Goal: Check status: Check status

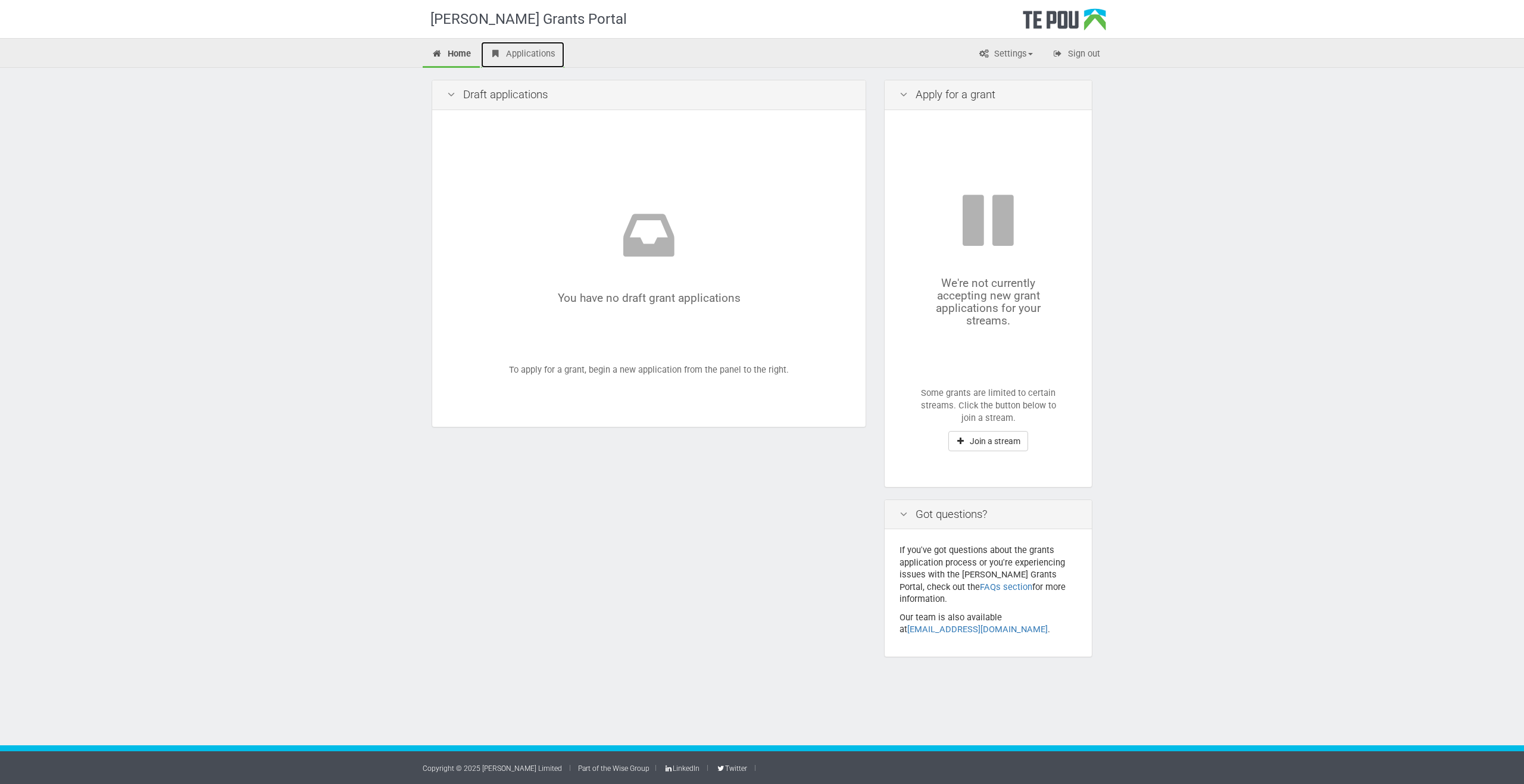
click at [512, 54] on link "Applications" at bounding box center [523, 54] width 83 height 26
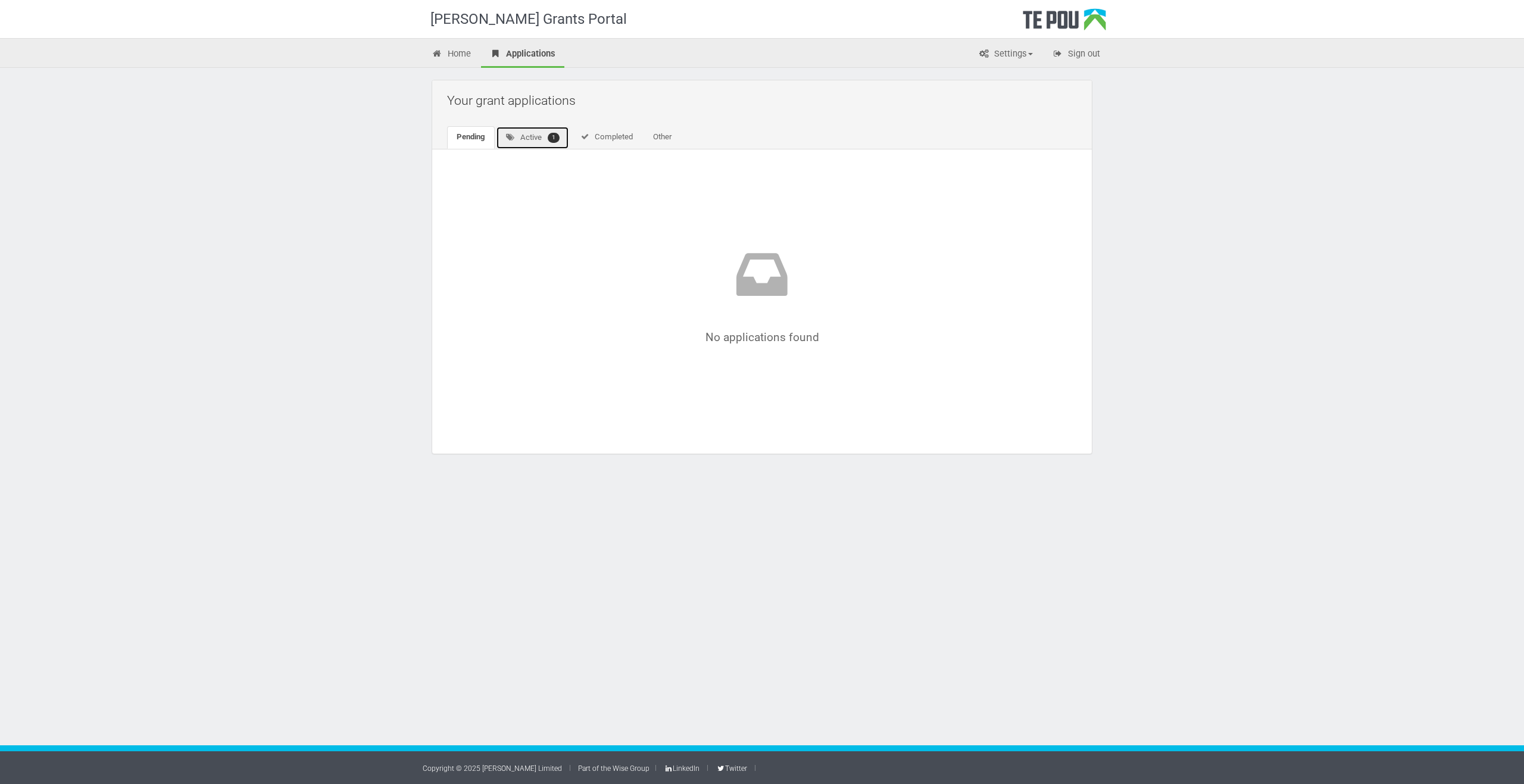
click at [537, 143] on link "Active 1" at bounding box center [532, 138] width 73 height 23
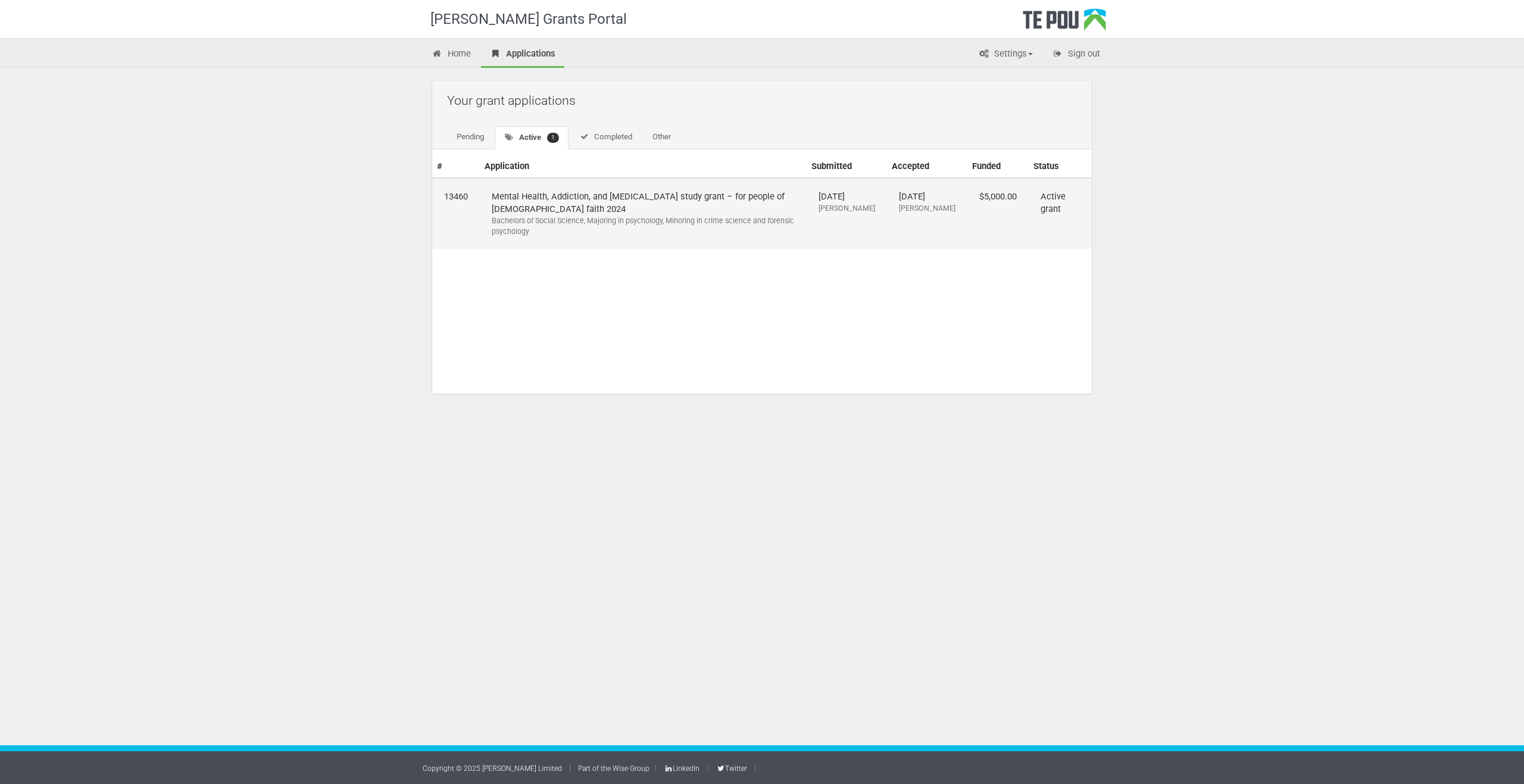
click at [636, 201] on td "Mental Health, Addiction, and Intellectual Disability study grant – for people …" at bounding box center [643, 214] width 327 height 71
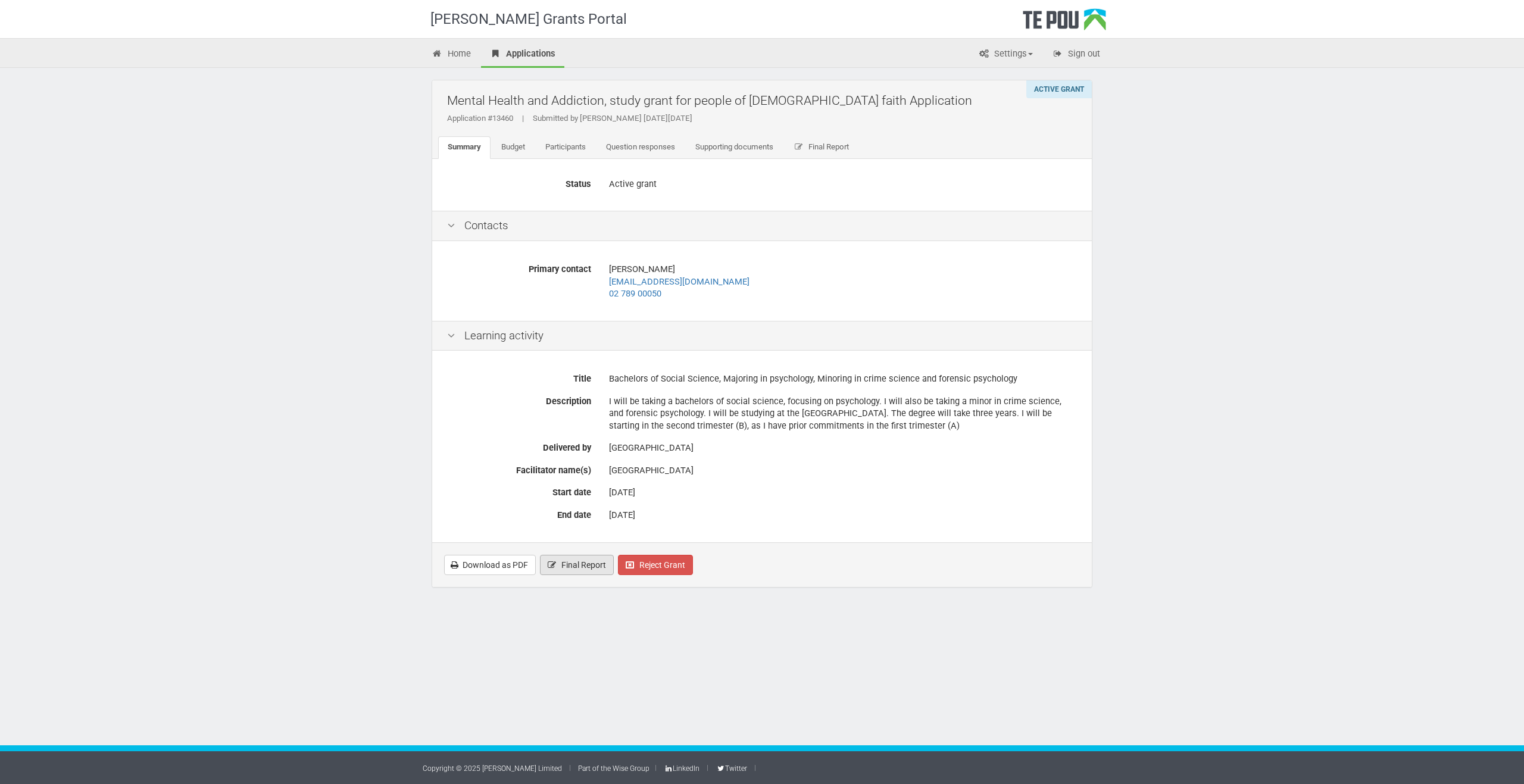
click at [566, 566] on span "Final Report" at bounding box center [584, 565] width 45 height 10
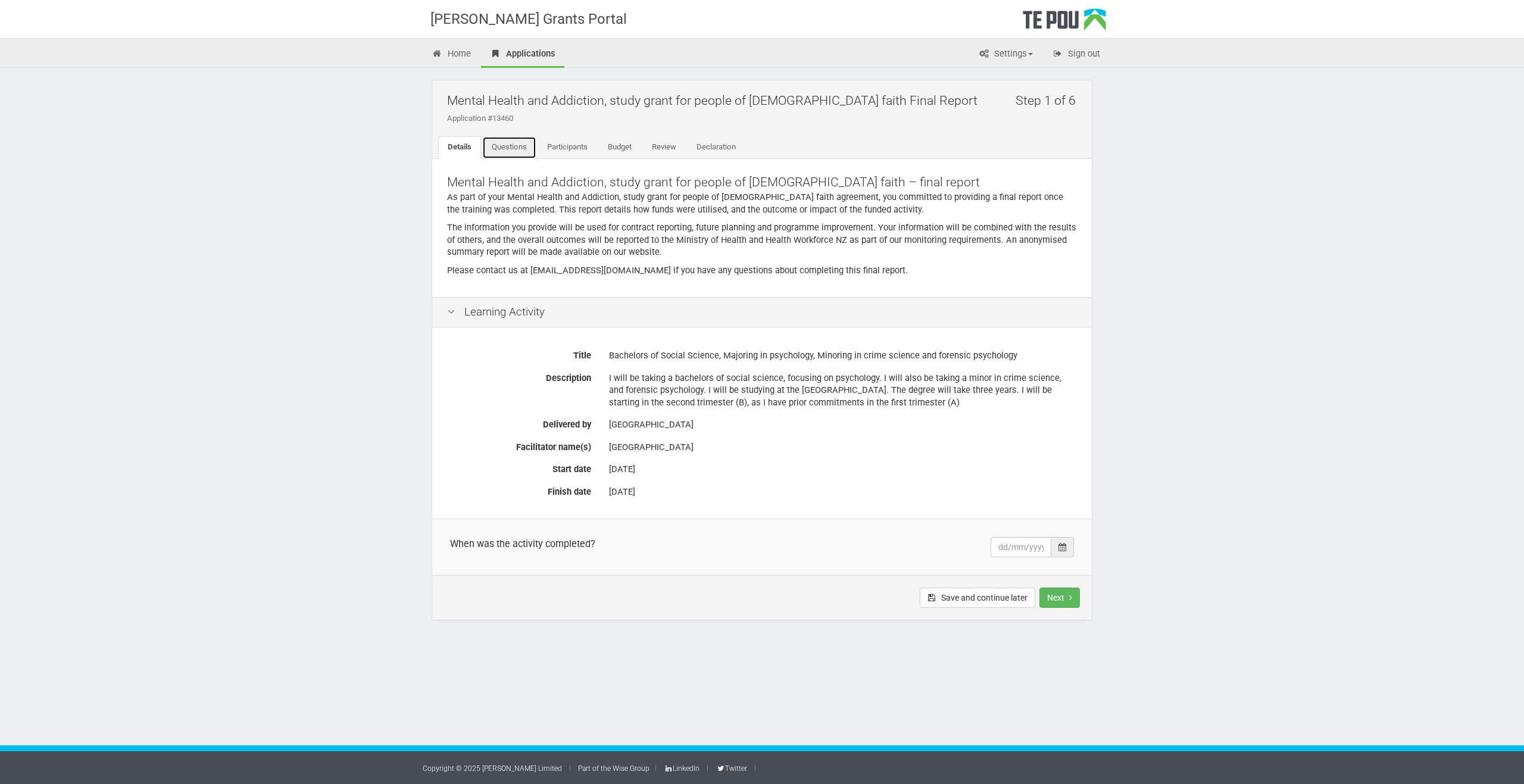
click at [515, 150] on link "Questions" at bounding box center [509, 147] width 54 height 22
click at [561, 147] on link "Participants" at bounding box center [567, 147] width 59 height 22
click at [617, 149] on link "Budget" at bounding box center [620, 147] width 43 height 22
